Goal: Check status: Check status

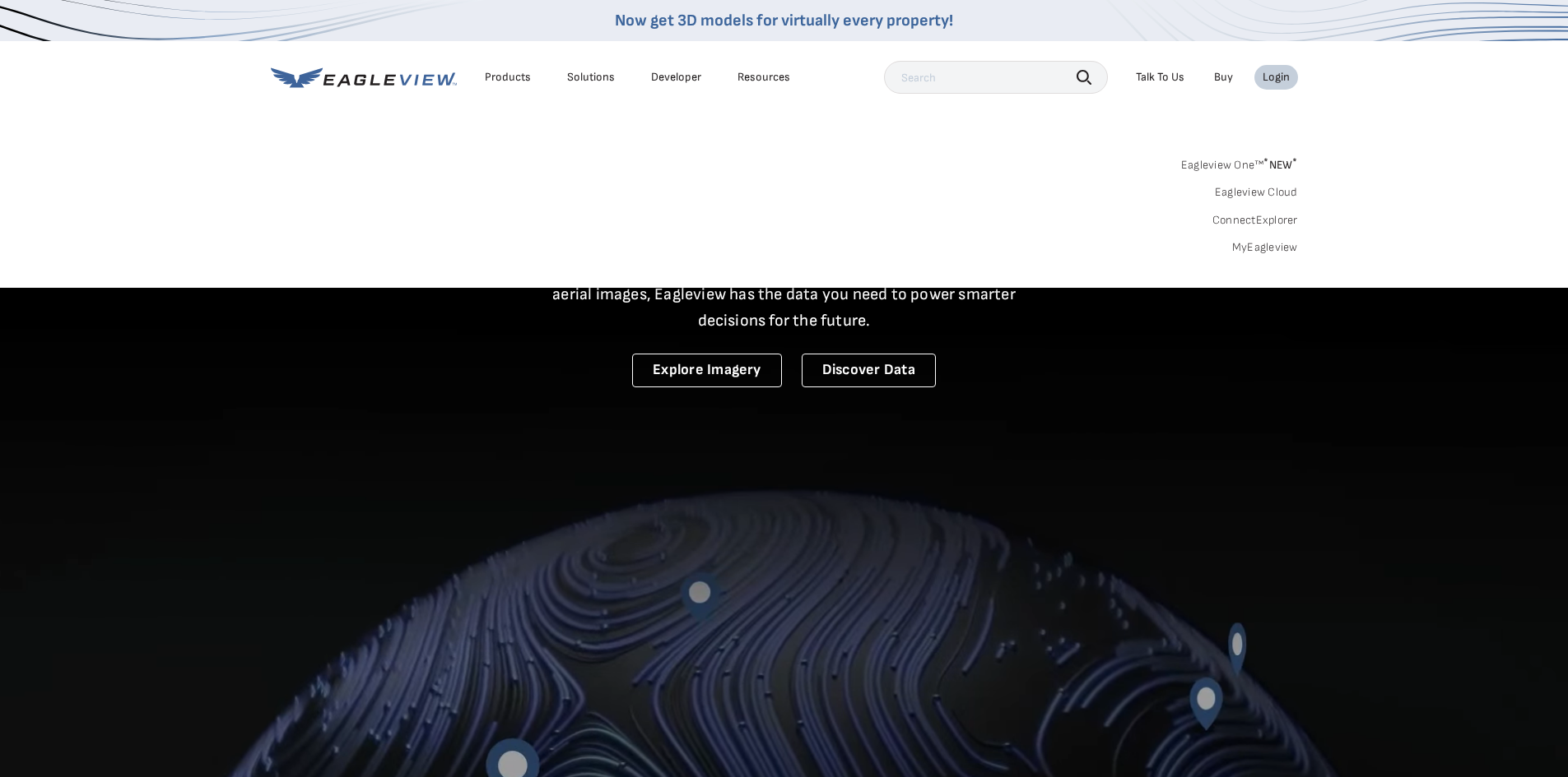
click at [1271, 247] on link "MyEagleview" at bounding box center [1265, 248] width 66 height 15
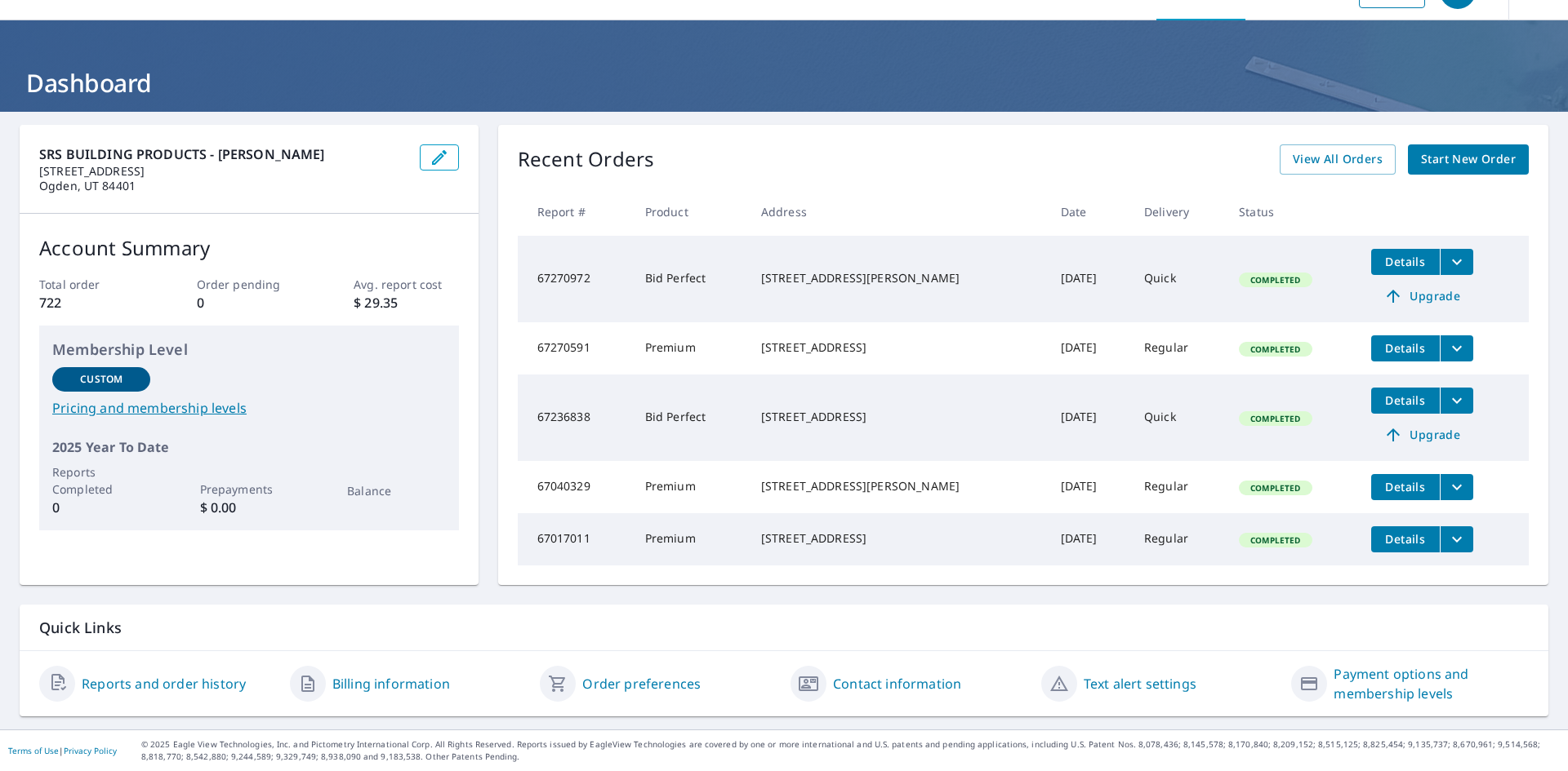
scroll to position [59, 0]
drag, startPoint x: 1319, startPoint y: 136, endPoint x: 1292, endPoint y: 147, distance: 29.2
click at [1319, 149] on span "View All Orders" at bounding box center [1338, 159] width 90 height 20
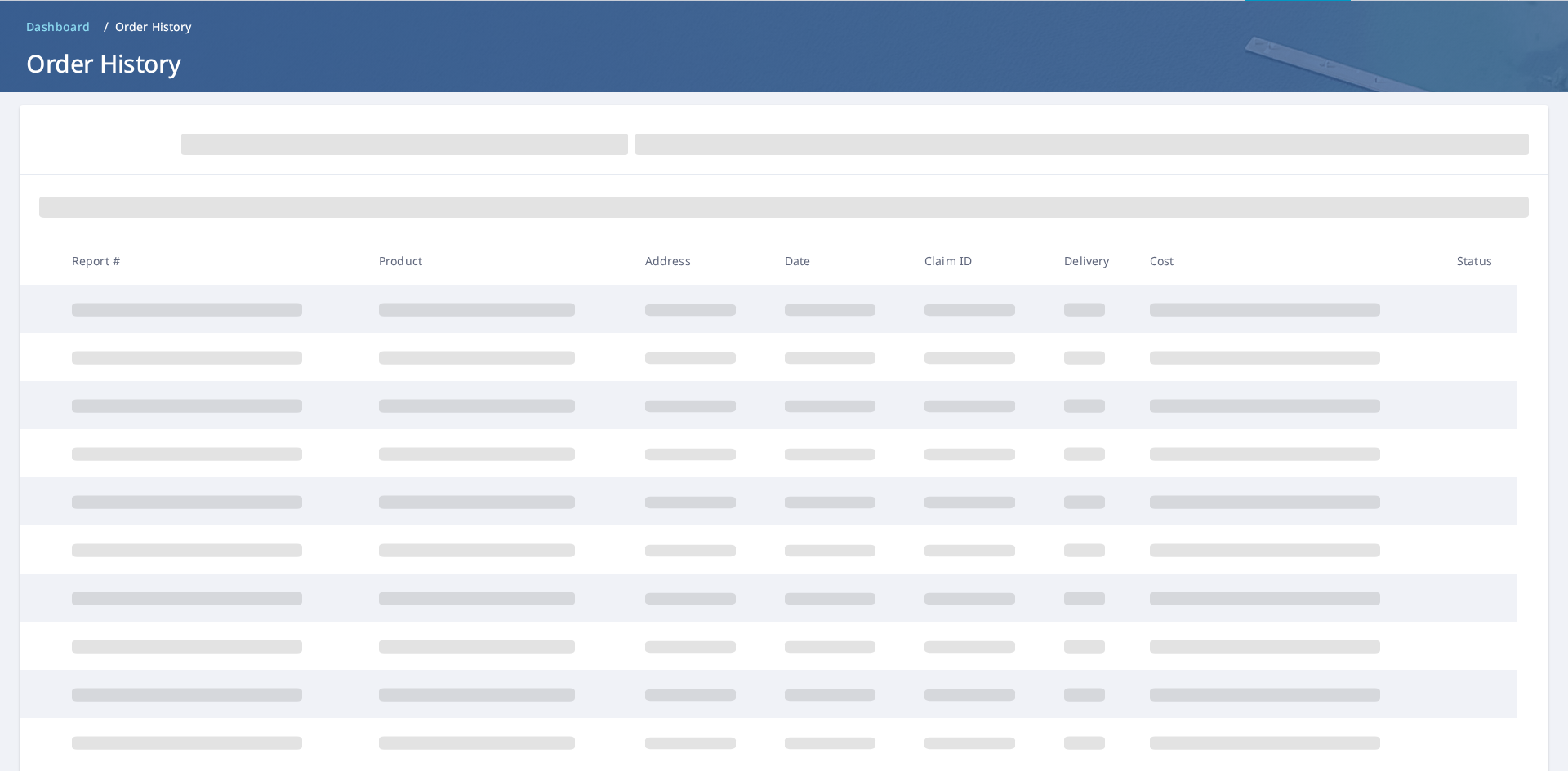
scroll to position [59, 0]
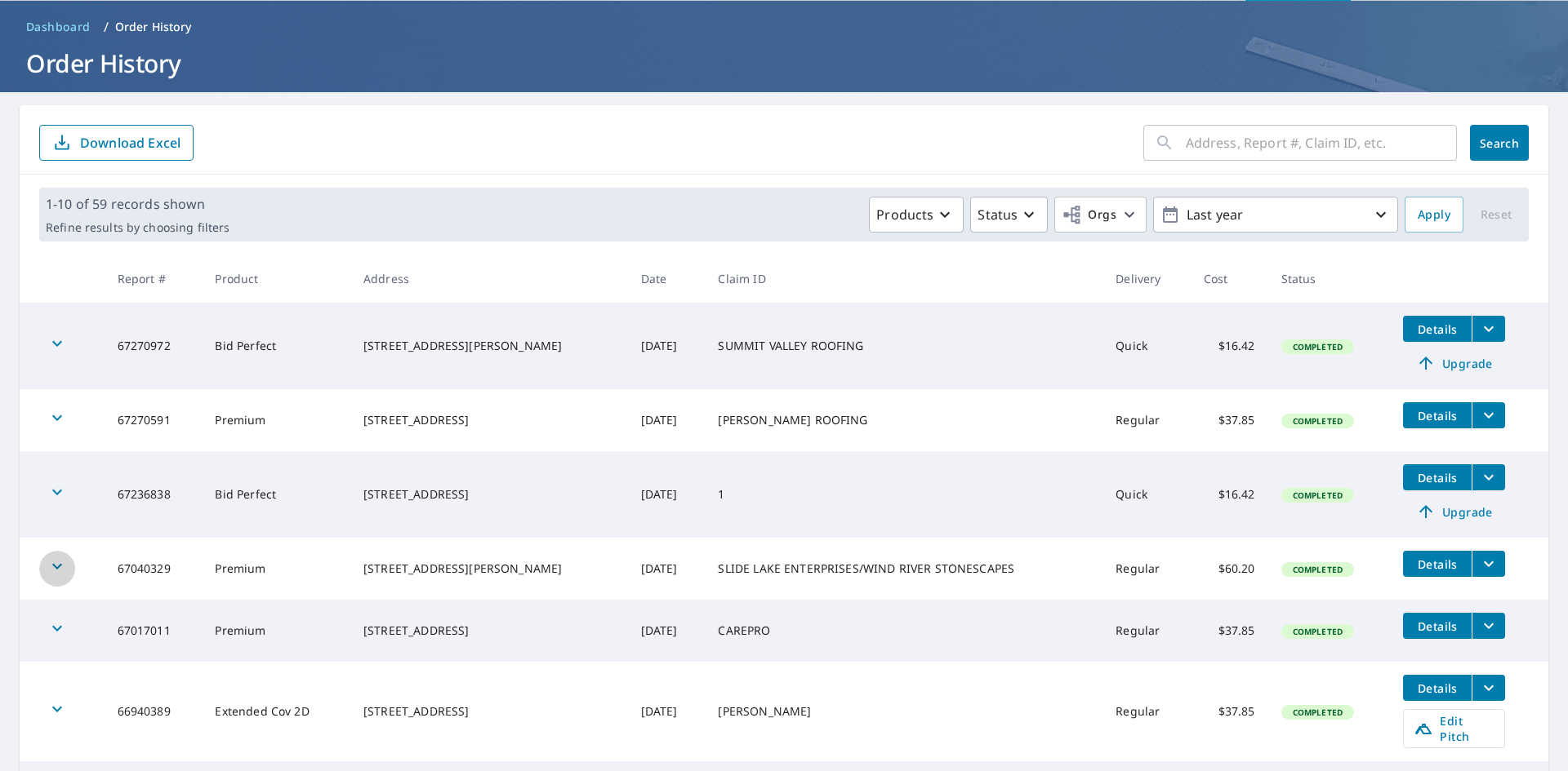
click at [52, 573] on icon "button" at bounding box center [57, 566] width 19 height 19
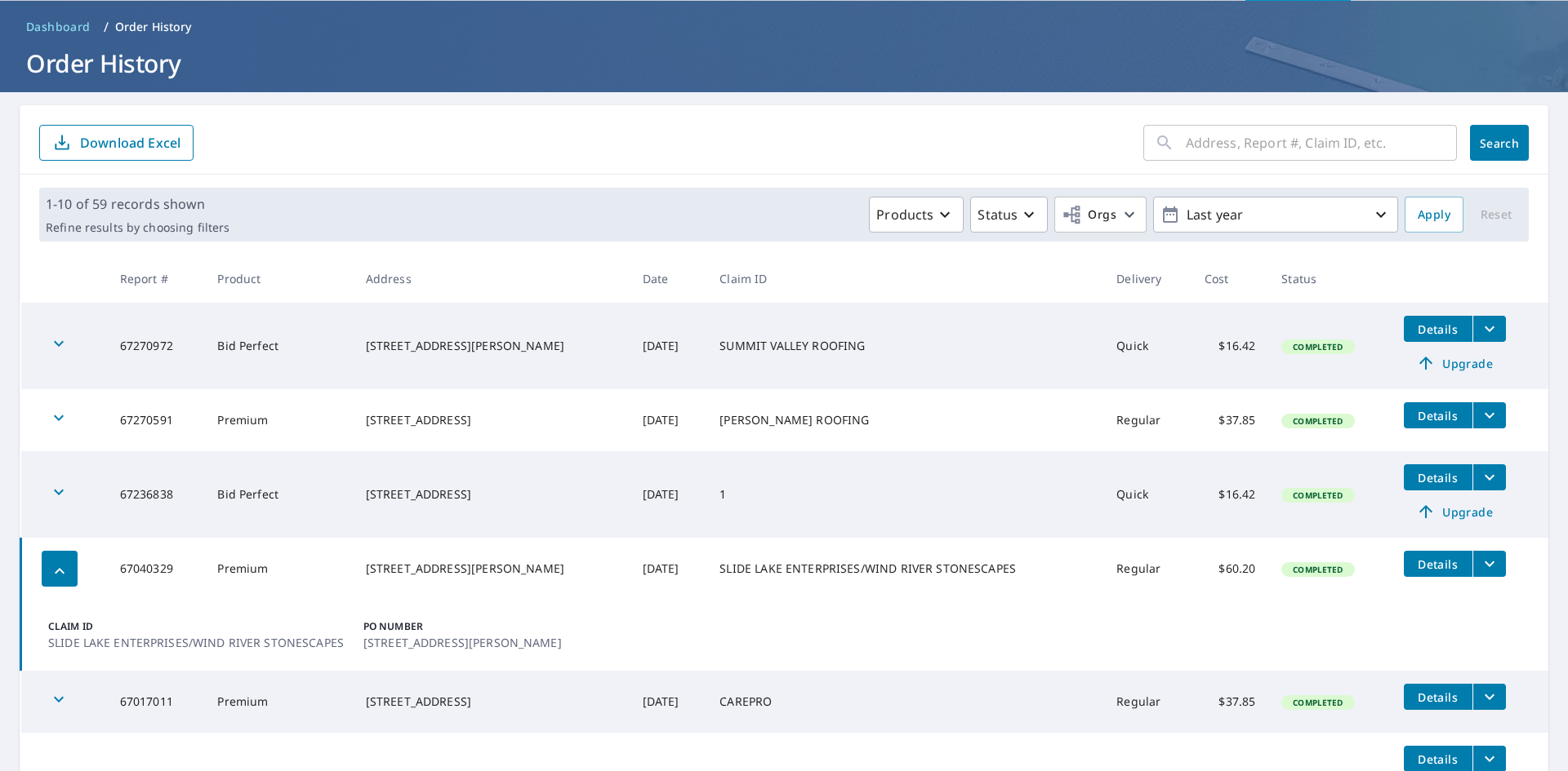
click at [1480, 563] on icon "filesDropdownBtn-67040329" at bounding box center [1489, 563] width 19 height 19
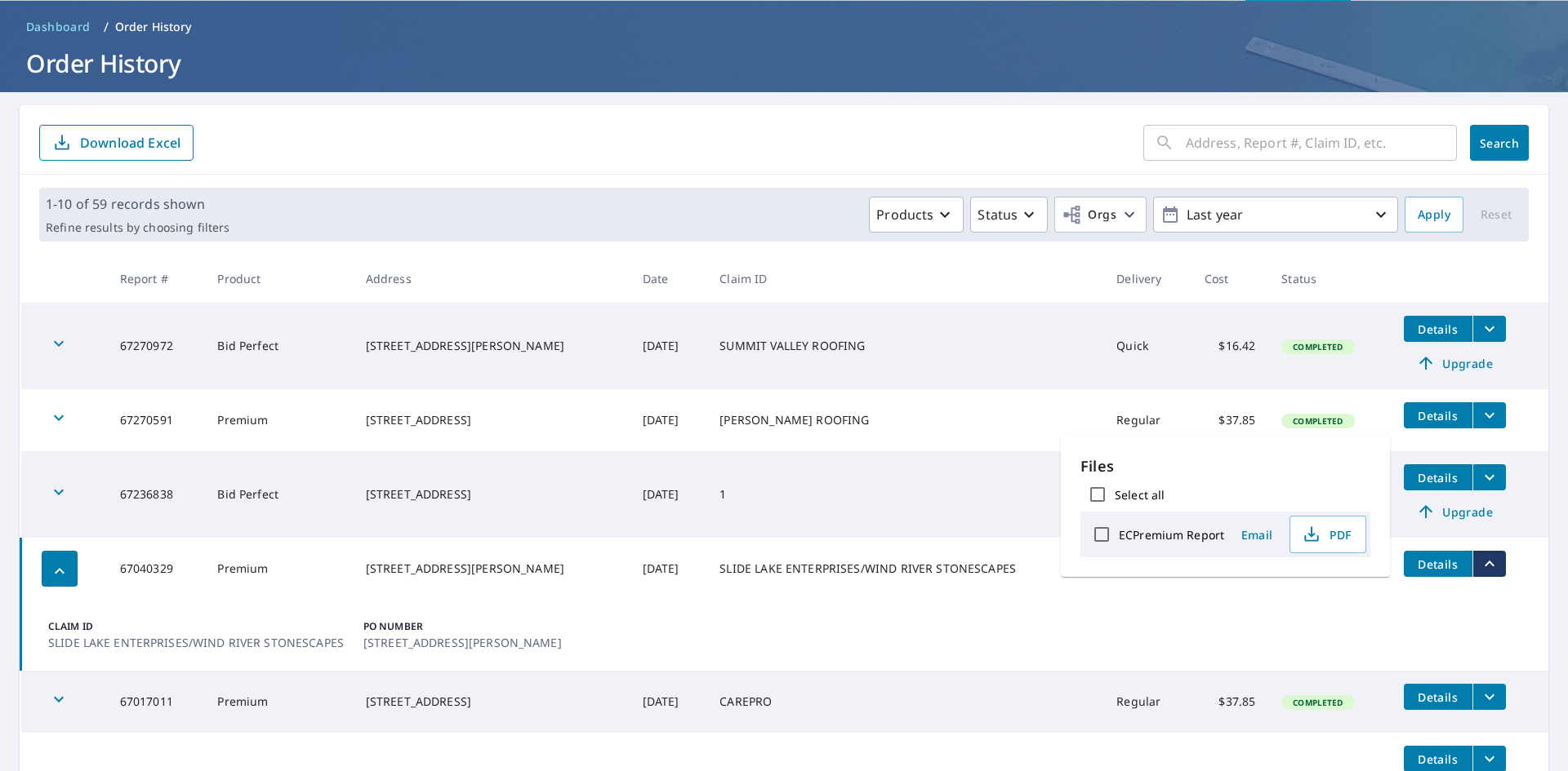
click at [1292, 633] on td "Claim ID SLIDE LAKE ENTERPRISES/WIND RIVER STONESCAPES PO Number 2900 SPARROW H…" at bounding box center [785, 635] width 1528 height 71
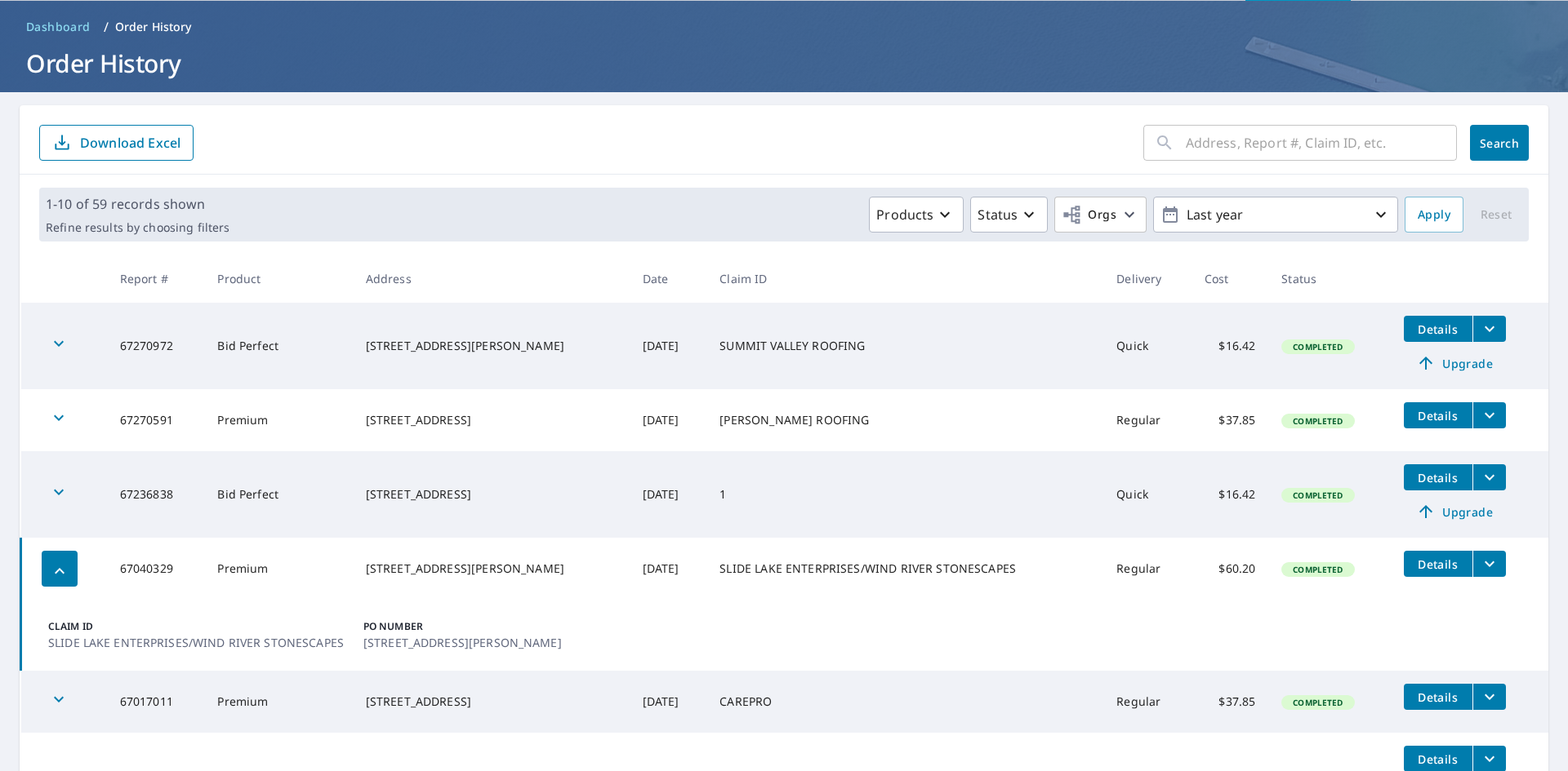
click at [1423, 572] on span "Details" at bounding box center [1438, 564] width 49 height 16
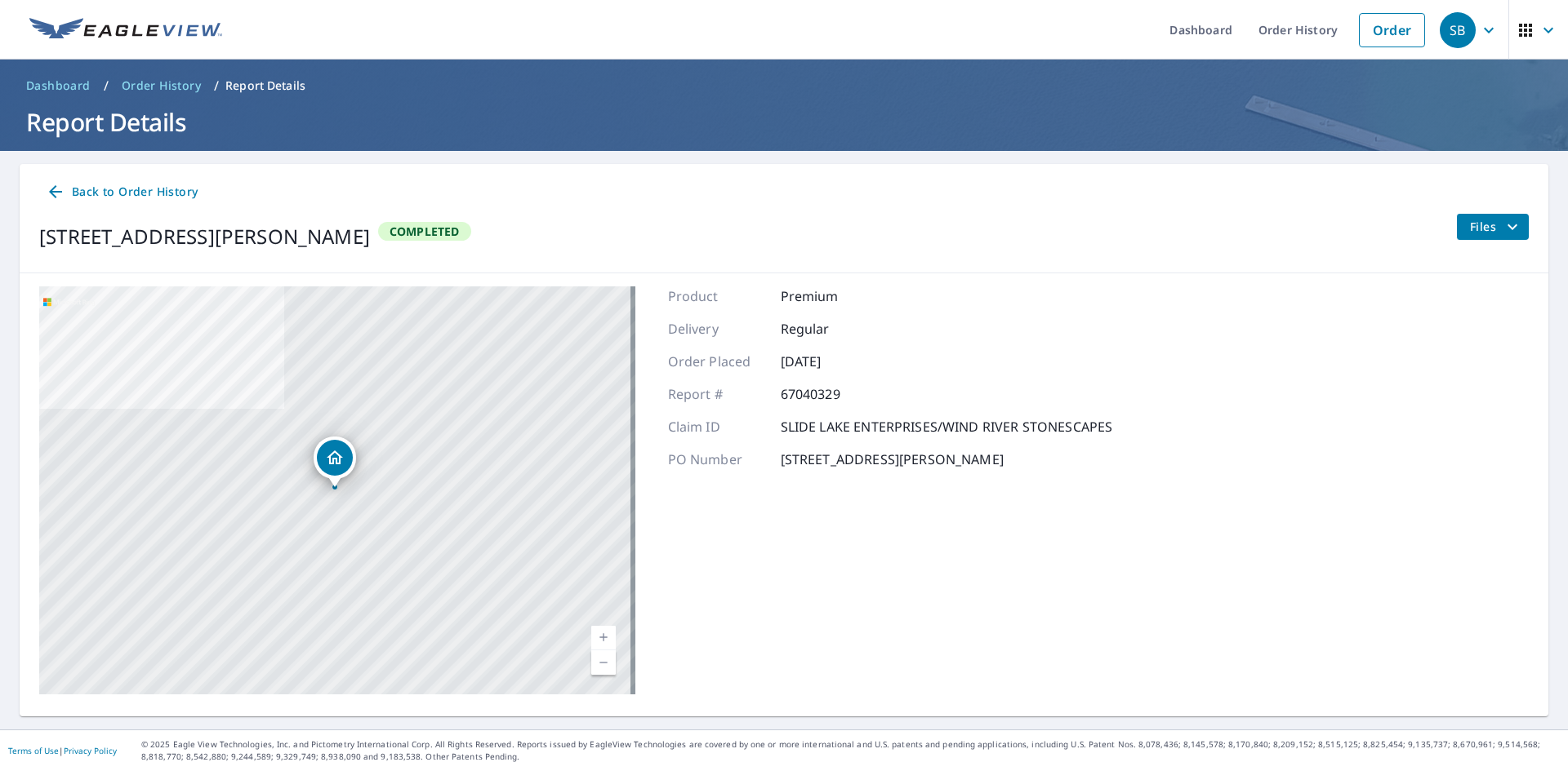
click at [263, 76] on ol "Dashboard / Order History / Report Details" at bounding box center [783, 85] width 1529 height 26
click at [266, 80] on p "Report Details" at bounding box center [266, 86] width 80 height 17
click at [278, 85] on p "Report Details" at bounding box center [266, 86] width 80 height 17
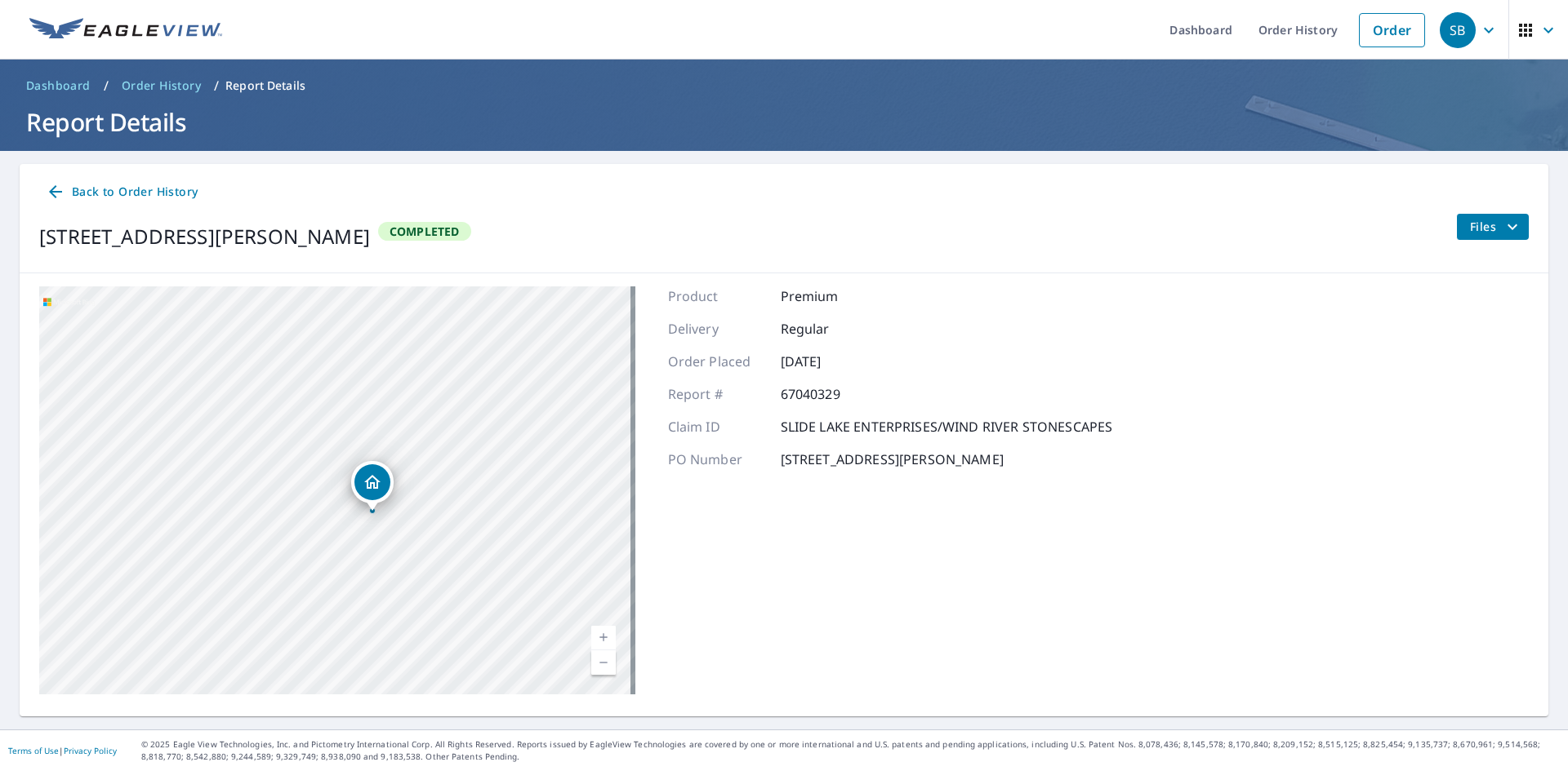
click at [1503, 230] on icon "filesDropdownBtn-67040329" at bounding box center [1512, 226] width 19 height 19
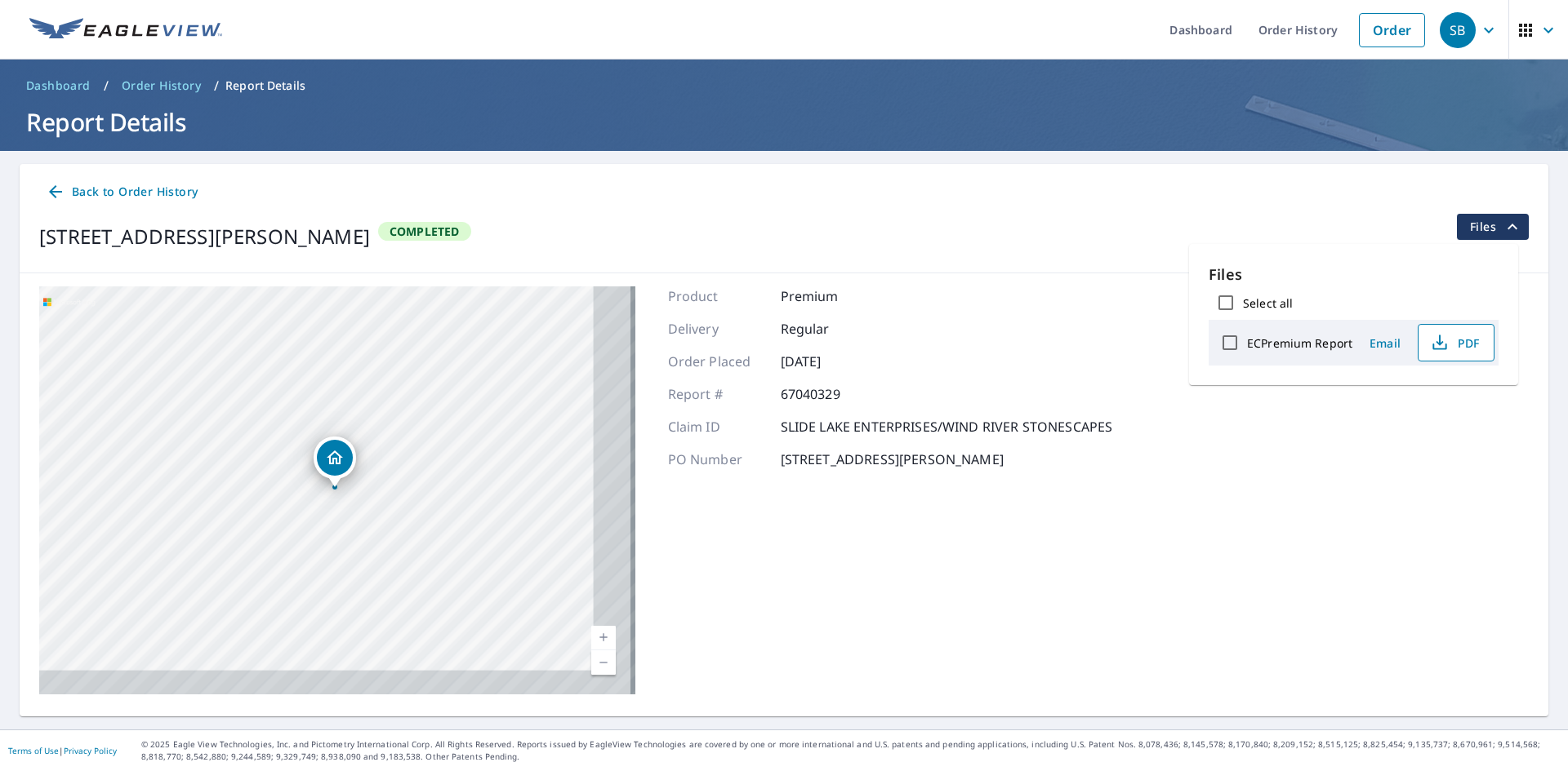
click at [1447, 349] on icon "button" at bounding box center [1439, 342] width 19 height 19
